Goal: Task Accomplishment & Management: Use online tool/utility

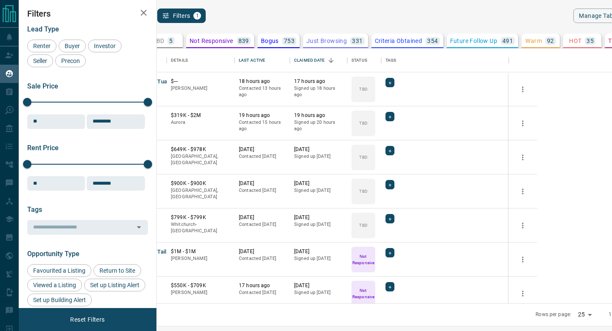
scroll to position [255, 451]
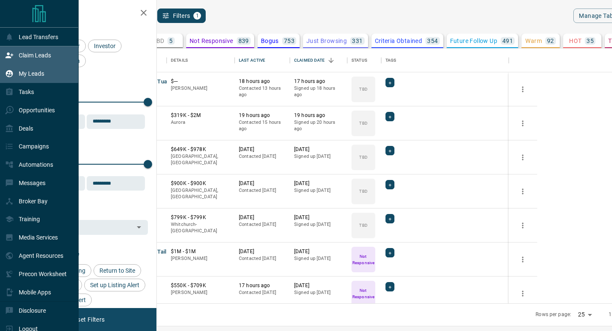
click at [6, 56] on icon at bounding box center [9, 55] width 8 height 8
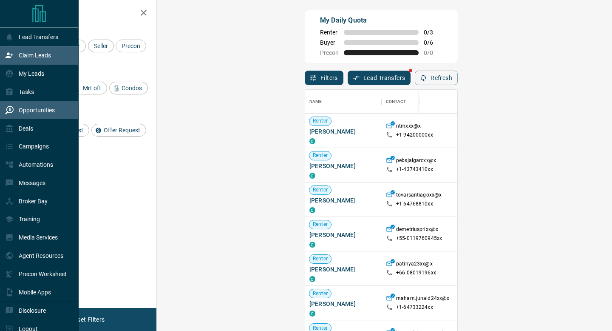
click at [9, 119] on div "Opportunities" at bounding box center [39, 110] width 79 height 18
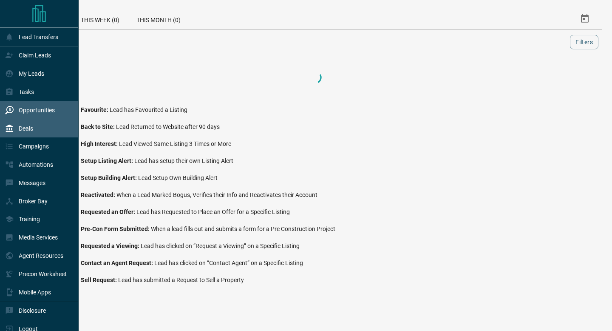
click at [12, 124] on div "Deals" at bounding box center [19, 128] width 28 height 14
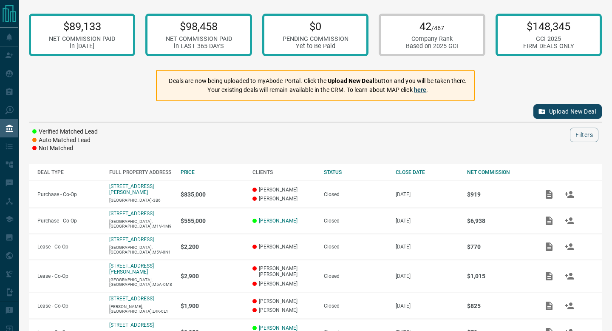
click at [556, 105] on button "Upload New Deal" at bounding box center [567, 111] width 68 height 14
